Goal: Information Seeking & Learning: Learn about a topic

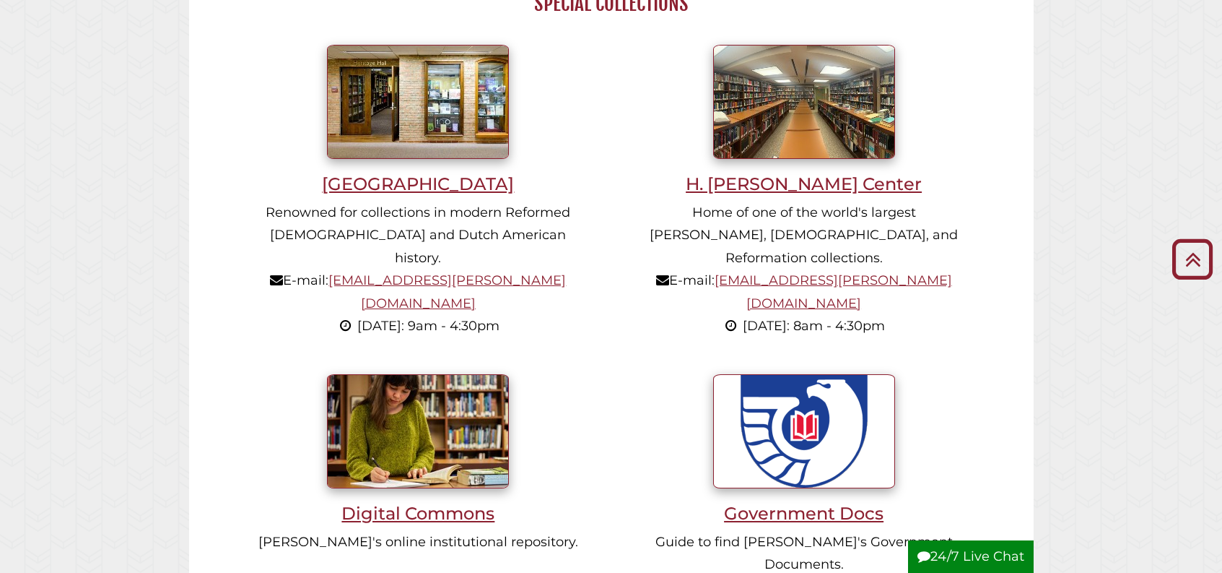
scroll to position [996, 0]
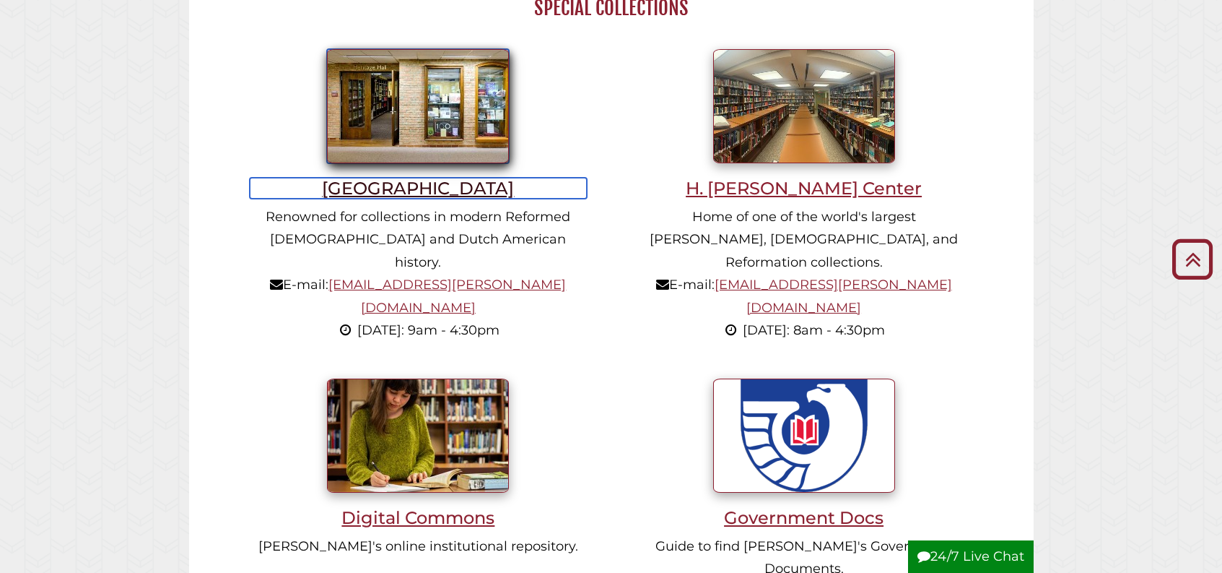
click at [411, 199] on h3 "[GEOGRAPHIC_DATA]" at bounding box center [418, 188] width 337 height 21
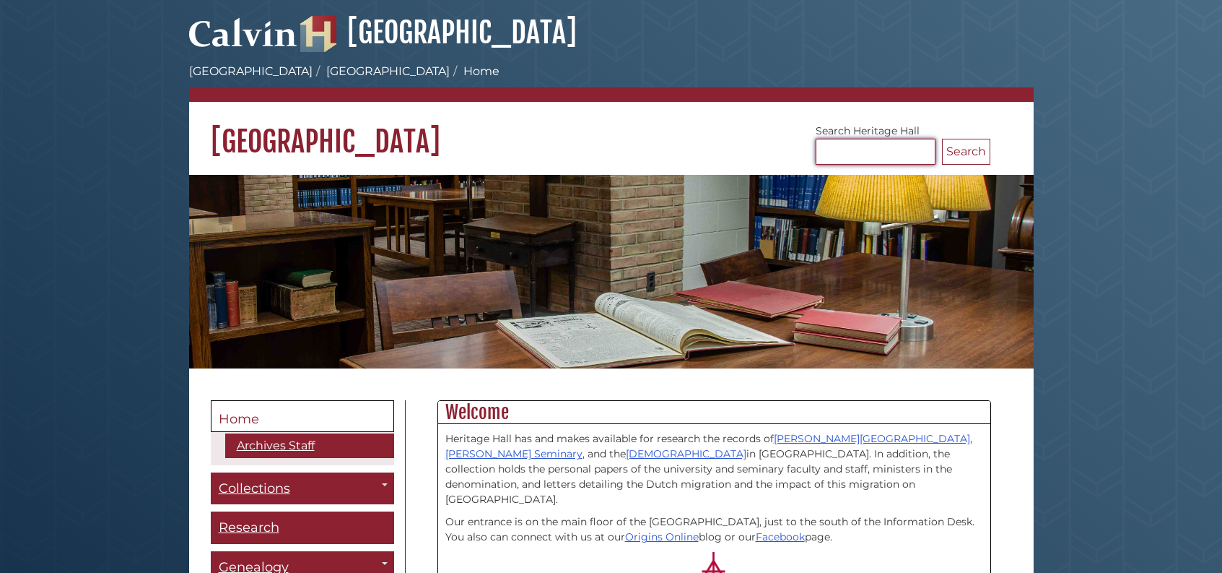
click at [861, 147] on input "Search Heritage Hall" at bounding box center [876, 152] width 120 height 26
type input "**********"
click at [942, 139] on button "Search" at bounding box center [966, 152] width 48 height 26
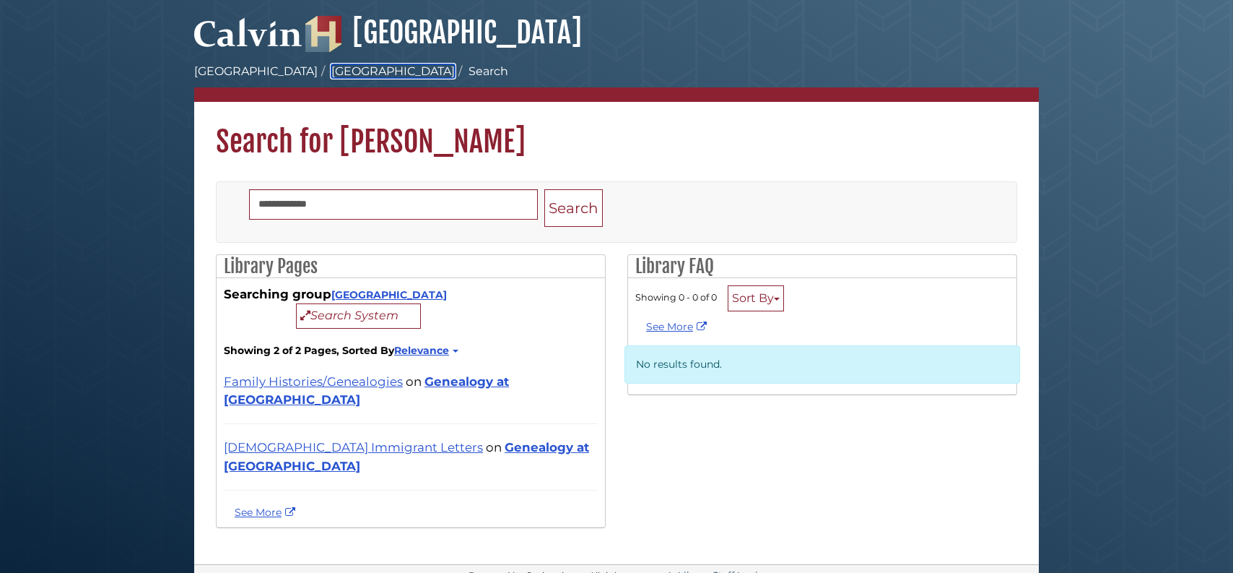
click at [331, 69] on link "[GEOGRAPHIC_DATA]" at bounding box center [392, 71] width 123 height 14
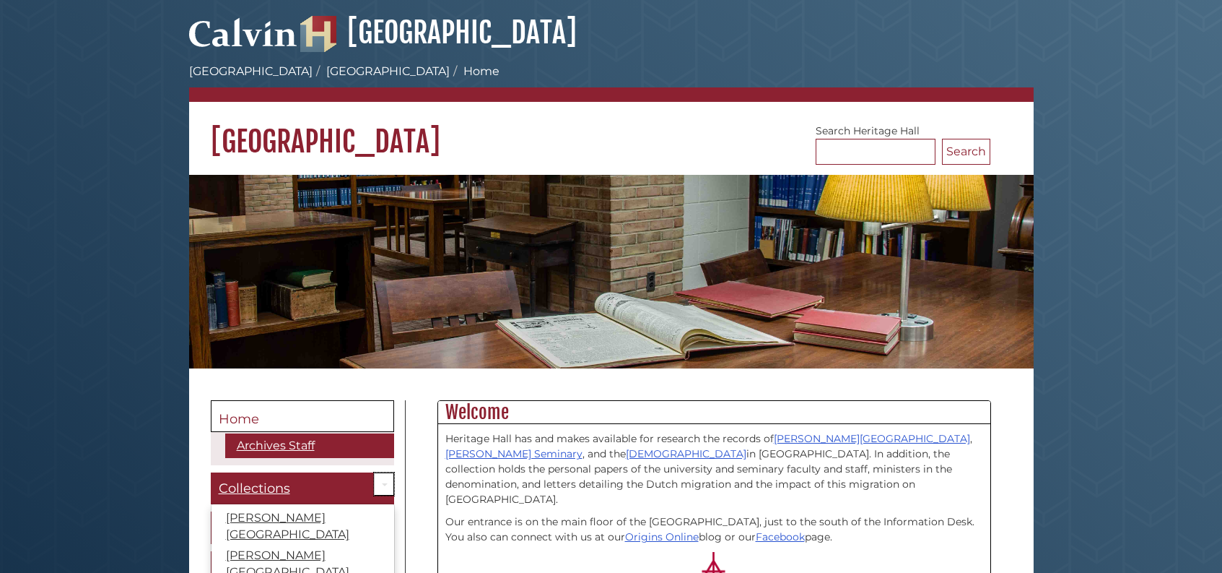
click at [388, 482] on link "Toggle Dropdown" at bounding box center [384, 484] width 20 height 24
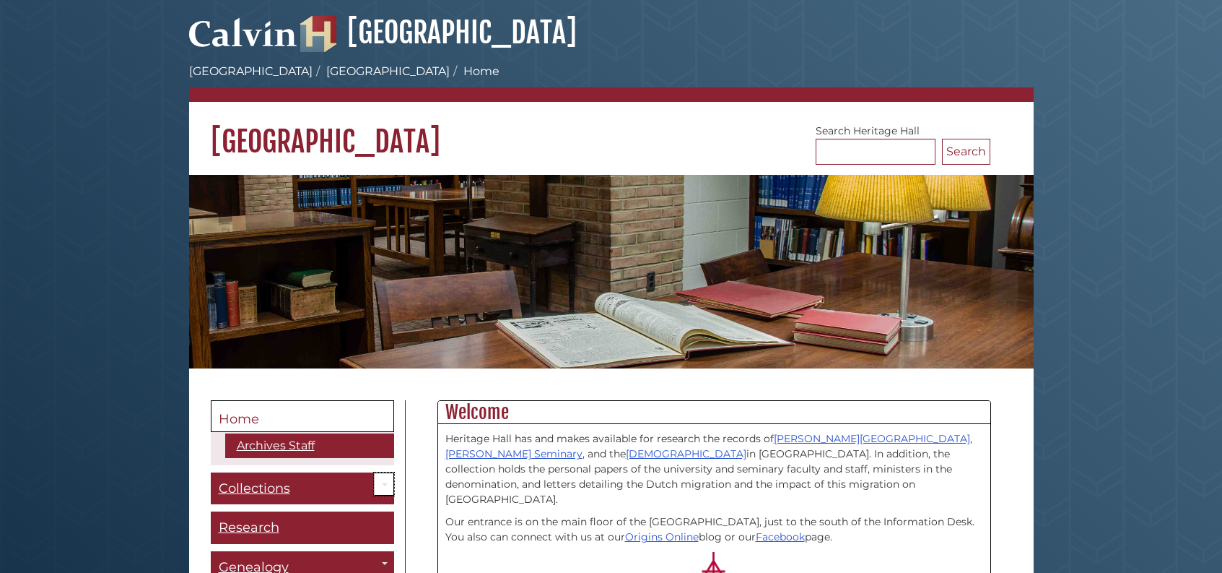
click at [388, 482] on link "Toggle Dropdown" at bounding box center [384, 484] width 20 height 24
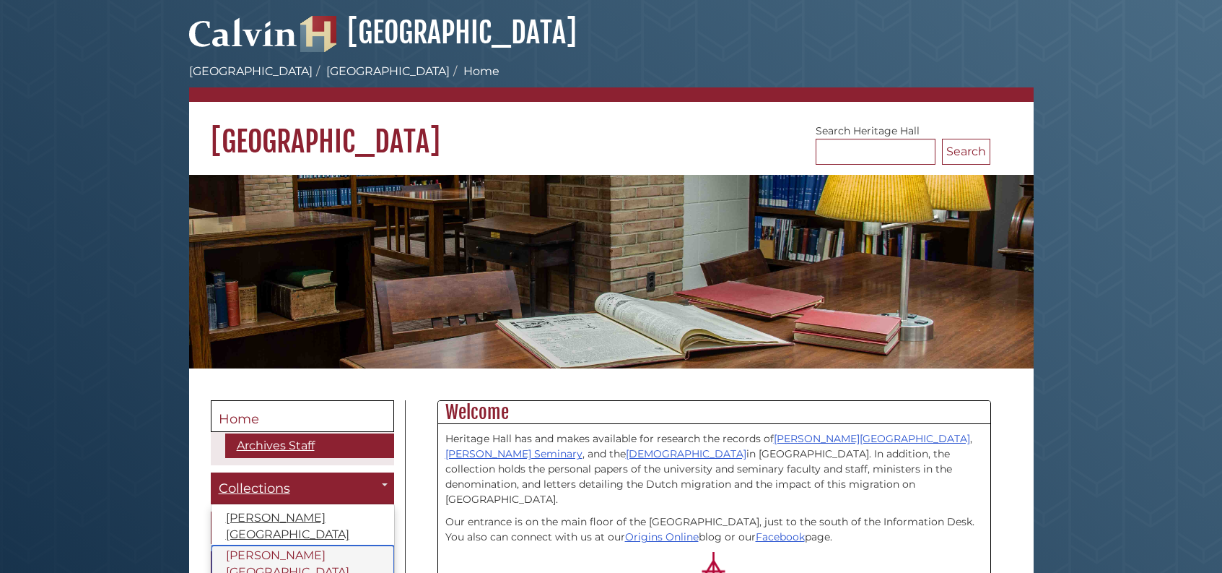
click at [313, 545] on link "Calvin Theological Seminary" at bounding box center [303, 564] width 183 height 38
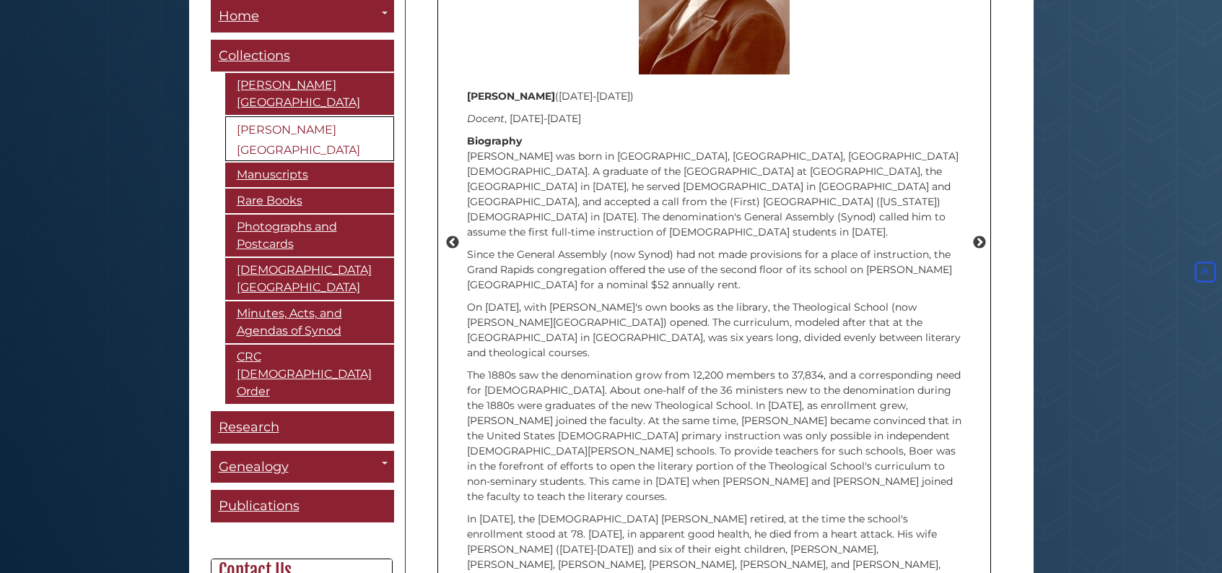
scroll to position [1864, 0]
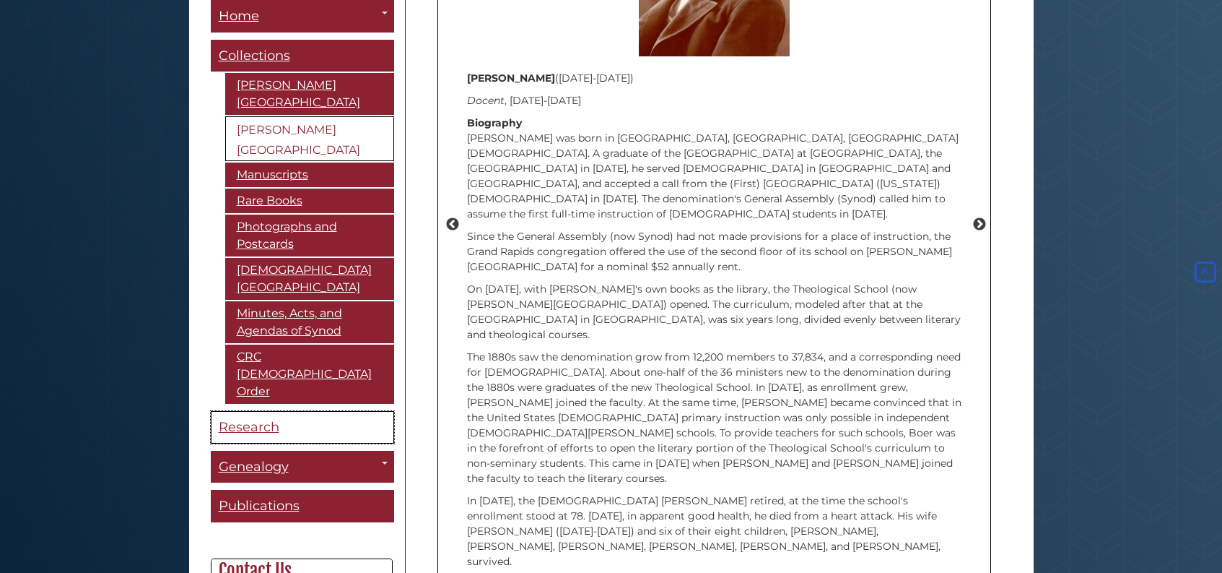
click at [266, 419] on span "Research" at bounding box center [249, 427] width 61 height 16
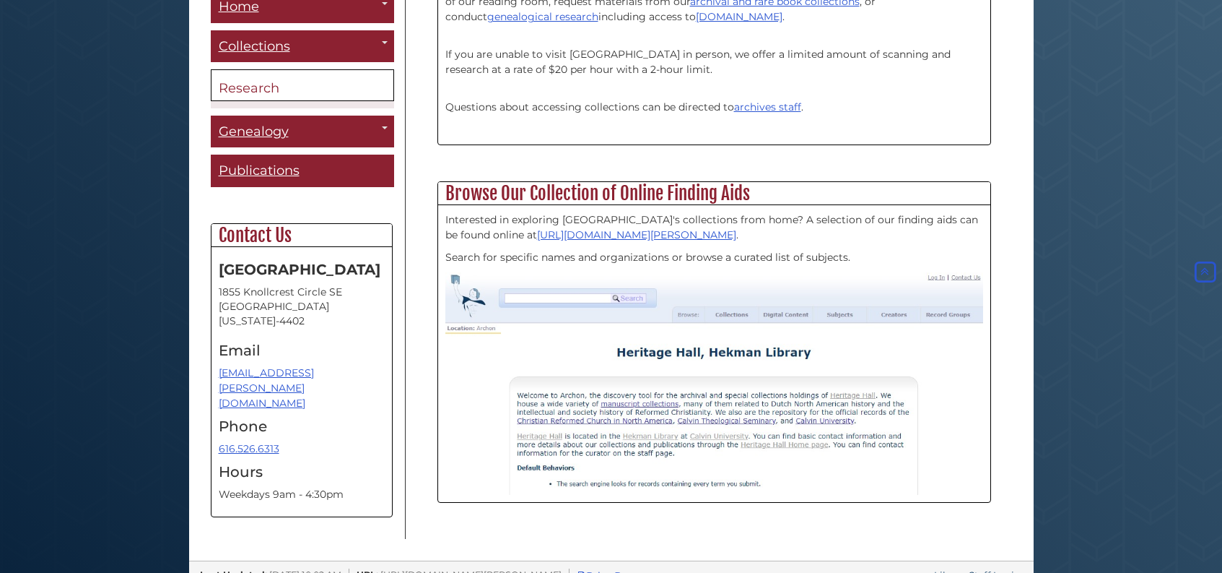
scroll to position [500, 0]
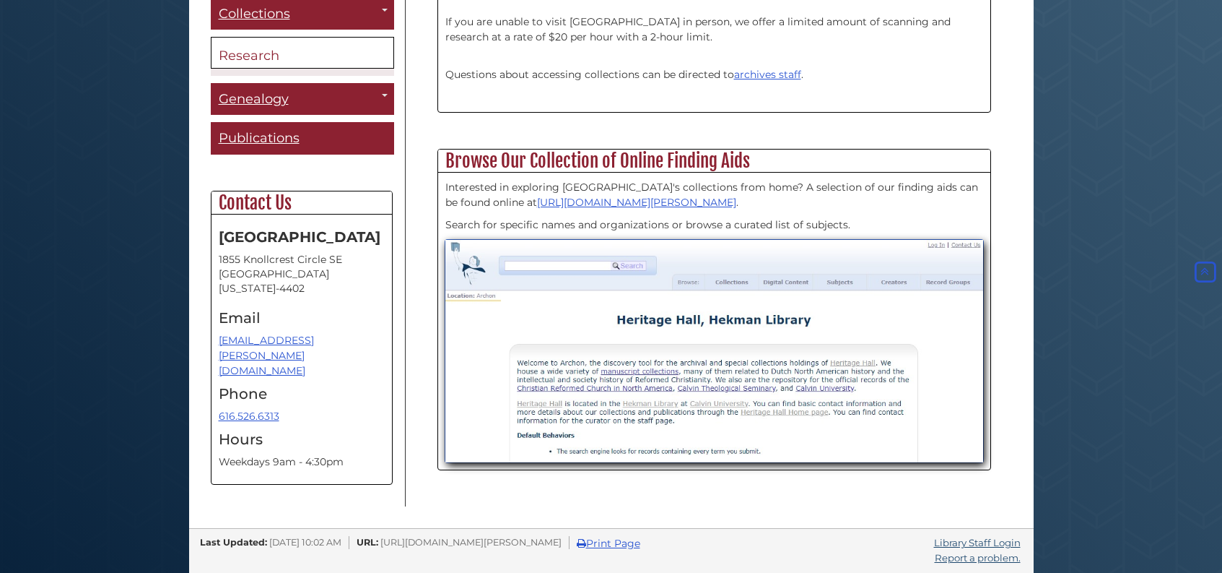
click at [565, 264] on img at bounding box center [715, 351] width 538 height 222
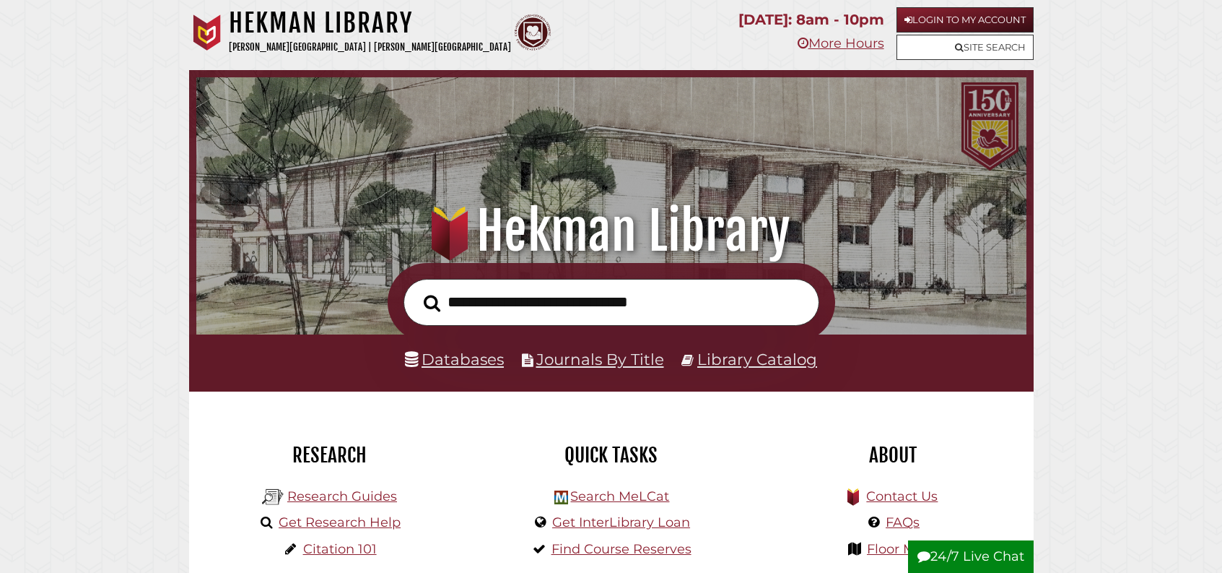
scroll to position [274, 823]
click at [538, 318] on input "text" at bounding box center [612, 302] width 416 height 47
type input "**********"
click at [757, 368] on link "Library Catalog" at bounding box center [758, 358] width 120 height 19
